Goal: Task Accomplishment & Management: Complete application form

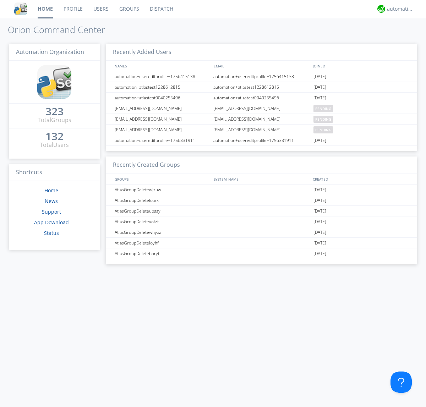
click at [100, 9] on link "Users" at bounding box center [101, 9] width 26 height 18
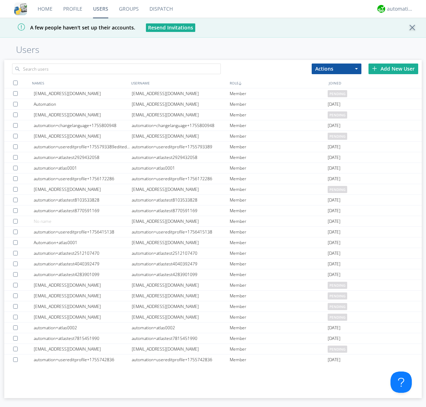
click at [393, 69] on div "Add New User" at bounding box center [393, 69] width 50 height 11
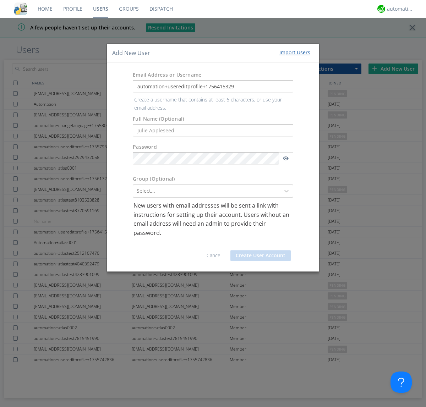
type input "automation+usereditprofile+1756415329"
click at [261, 250] on button "Create User Account" at bounding box center [260, 255] width 60 height 11
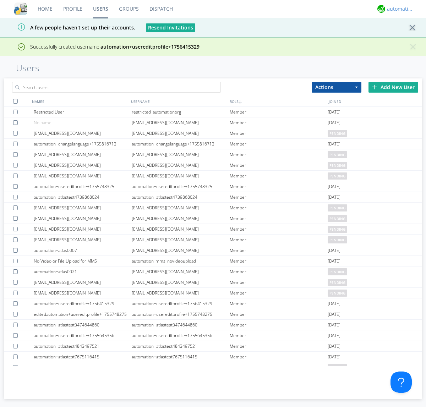
click at [398, 9] on div "automation+atlas" at bounding box center [400, 8] width 27 height 7
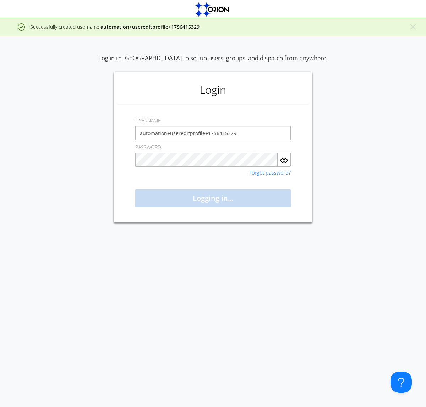
type input "automation+usereditprofile+1756415329"
